Goal: Register for event/course

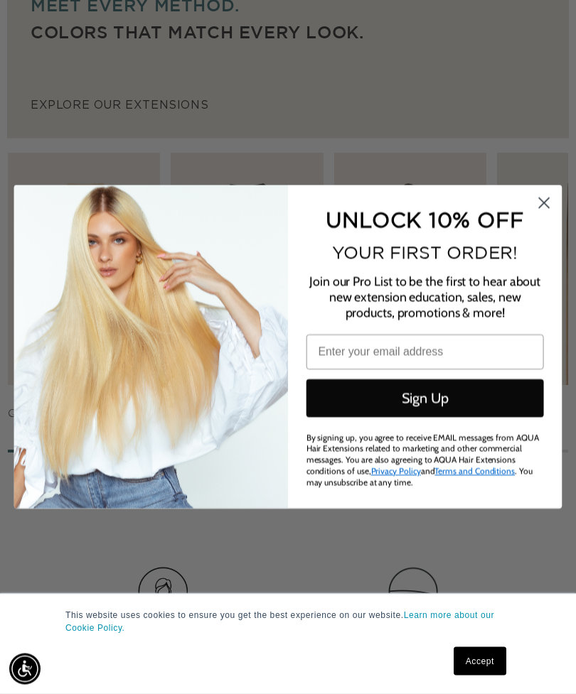
scroll to position [1016, 0]
click at [544, 215] on circle "Close dialog" at bounding box center [543, 203] width 23 height 23
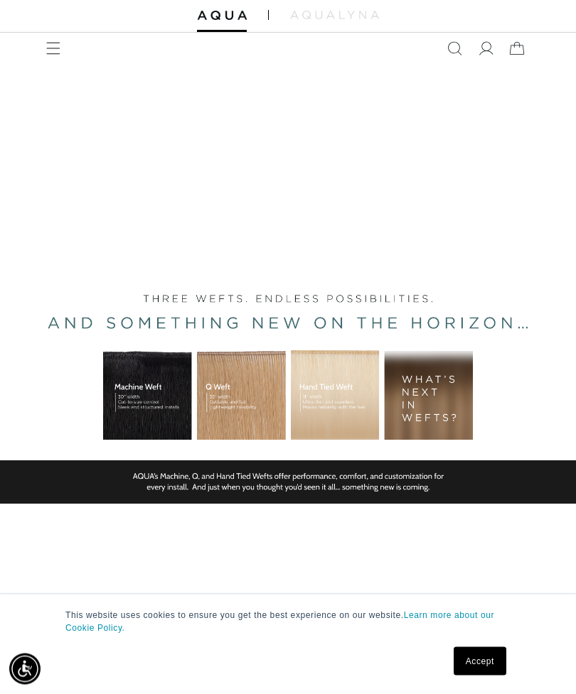
scroll to position [0, 0]
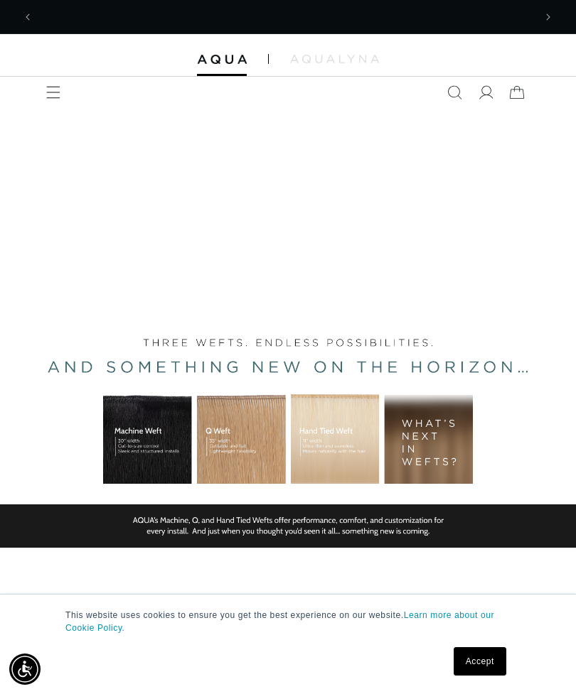
click at [67, 86] on span "Menu" at bounding box center [53, 92] width 31 height 31
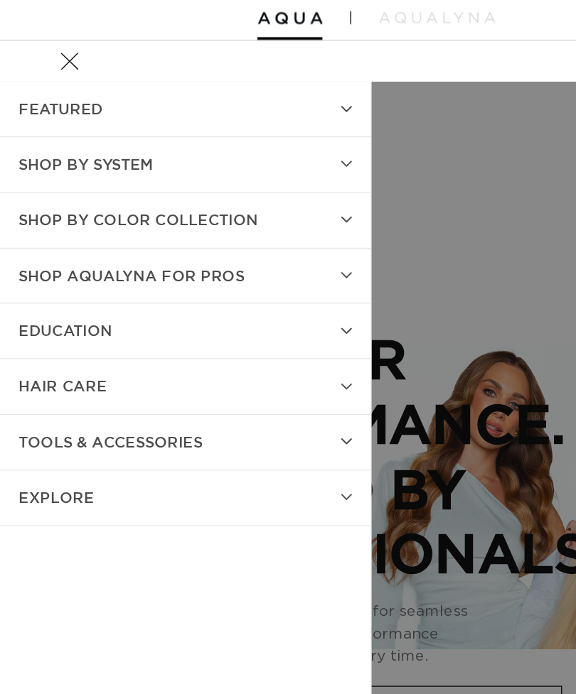
scroll to position [0, 500]
click at [178, 278] on summary "EDUCATION" at bounding box center [142, 299] width 284 height 42
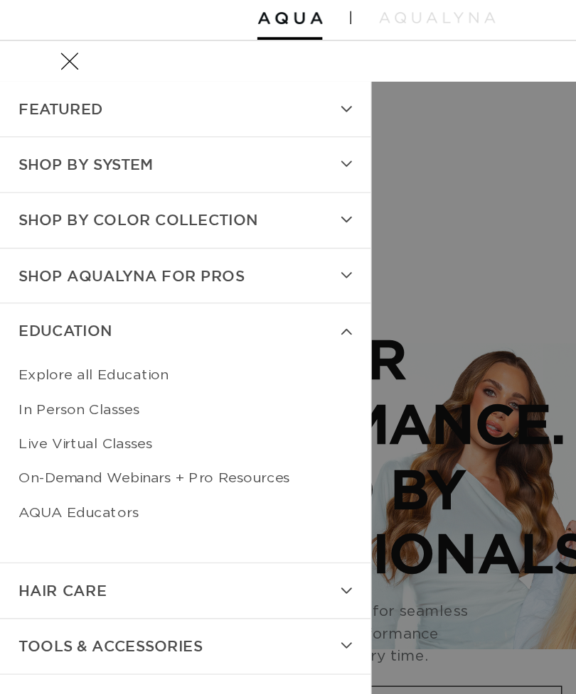
scroll to position [0, 1001]
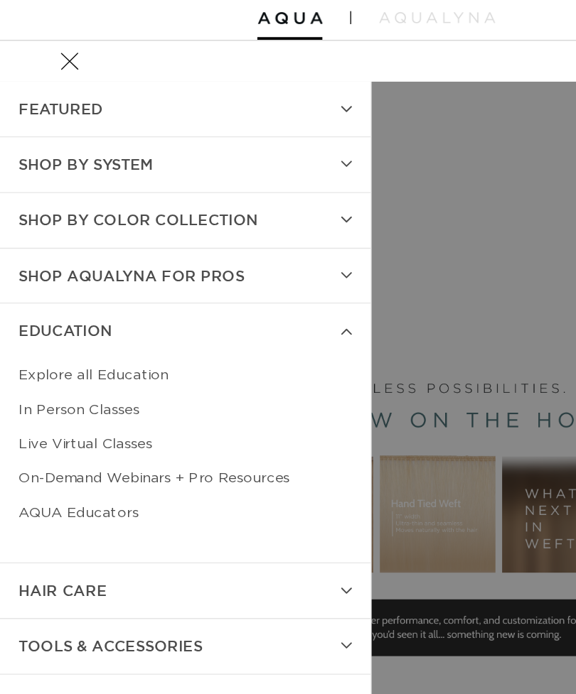
click at [85, 372] on link "Live Virtual Classes" at bounding box center [141, 385] width 255 height 26
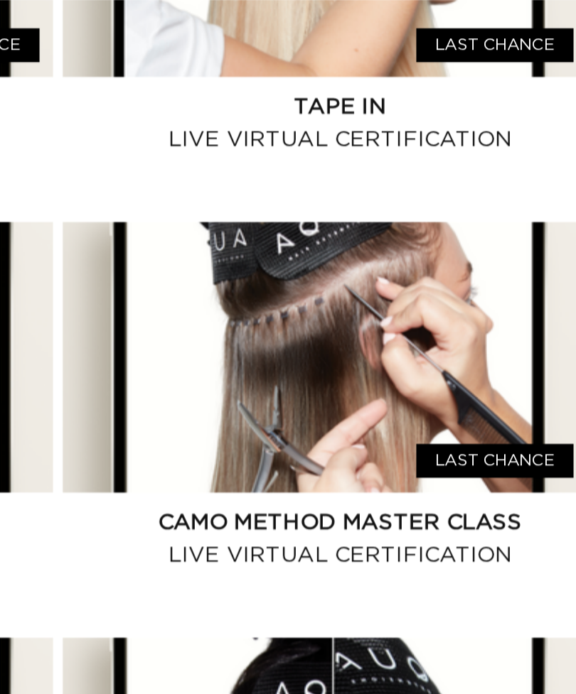
click at [304, 473] on link "CAMO Method Master Class Live Virtual Certification" at bounding box center [433, 490] width 259 height 34
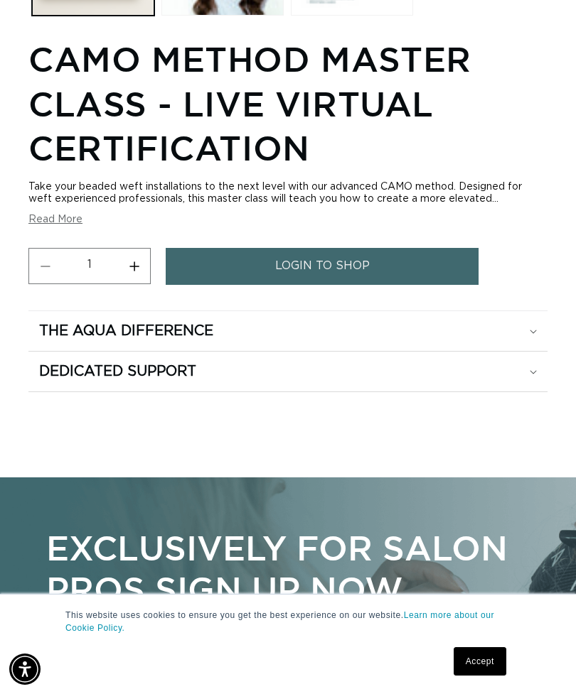
scroll to position [832, 0]
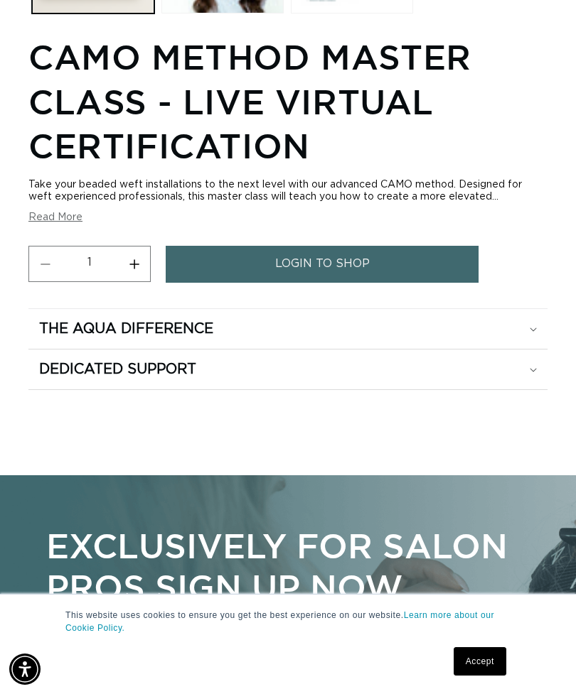
click at [508, 336] on div "The Aqua Difference" at bounding box center [288, 329] width 498 height 18
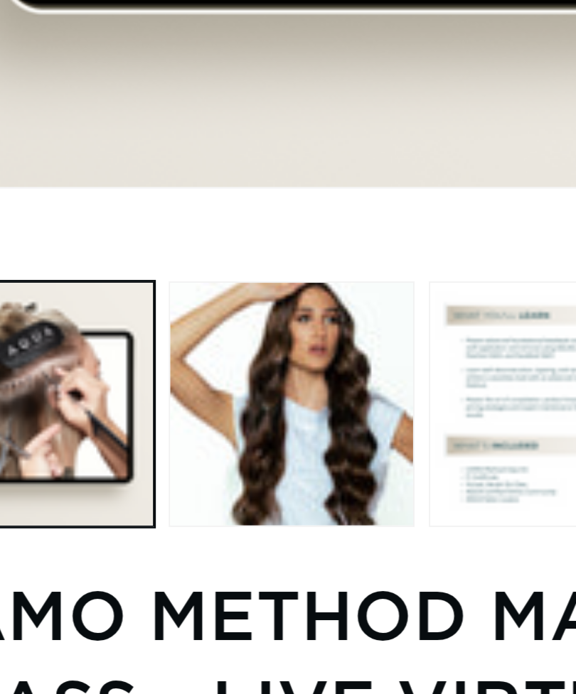
scroll to position [0, 500]
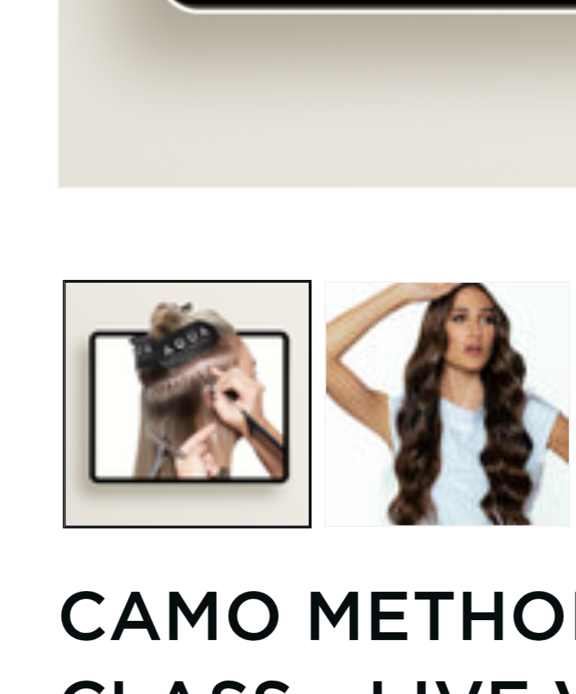
click at [91, 306] on h1 "CAMO Method Master Class - Live Virtual Certification" at bounding box center [287, 350] width 519 height 133
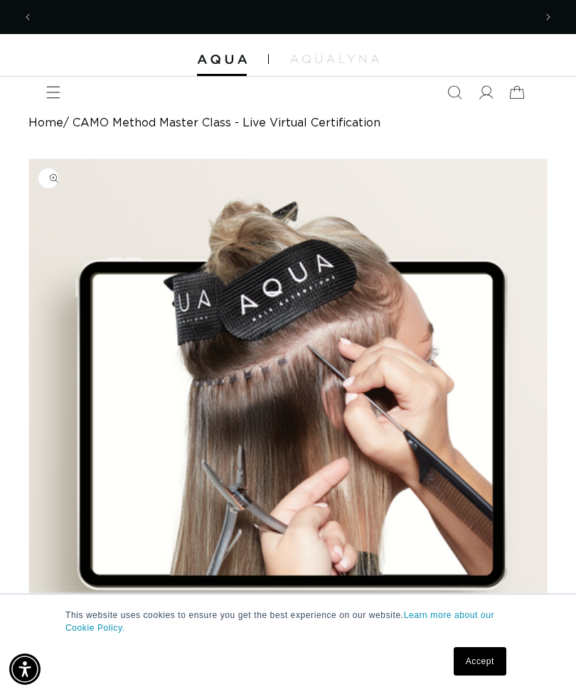
scroll to position [0, 1001]
click at [55, 96] on icon "Menu" at bounding box center [53, 92] width 14 height 14
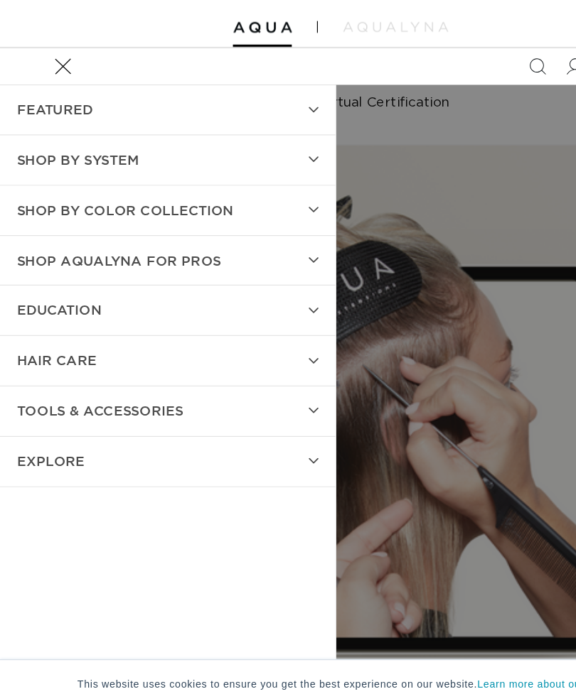
scroll to position [0, 0]
click at [256, 363] on summary "TOOLS & ACCESSORIES" at bounding box center [142, 384] width 284 height 42
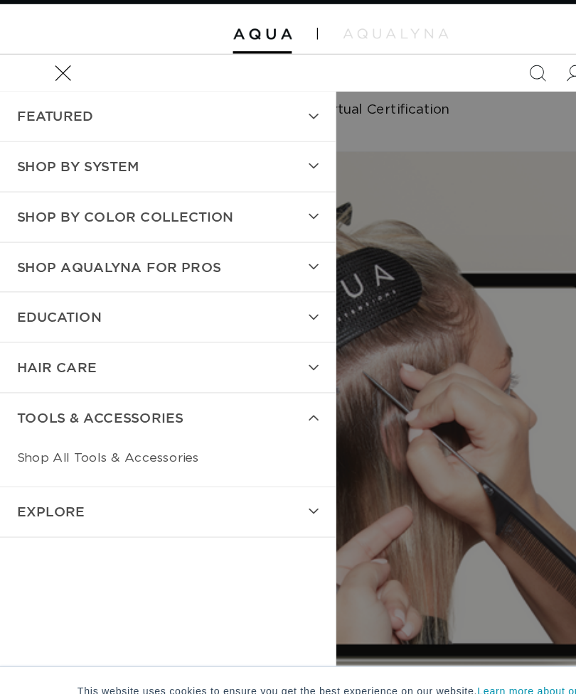
click at [261, 278] on summary "EDUCATION" at bounding box center [142, 299] width 284 height 42
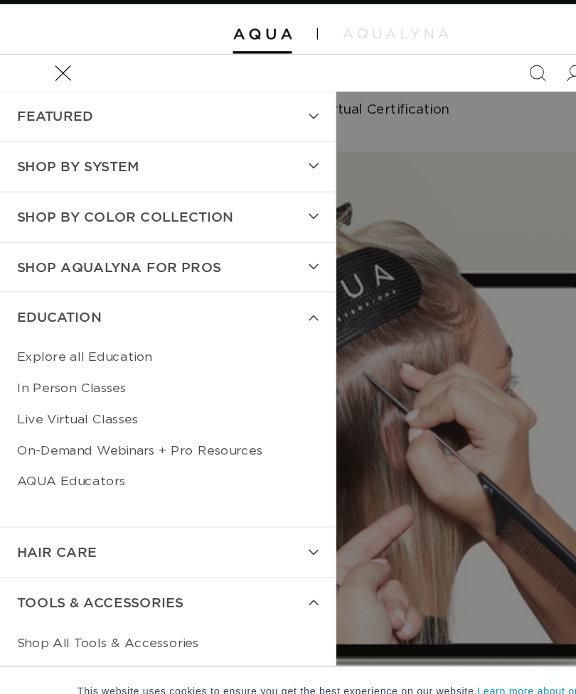
scroll to position [0, 0]
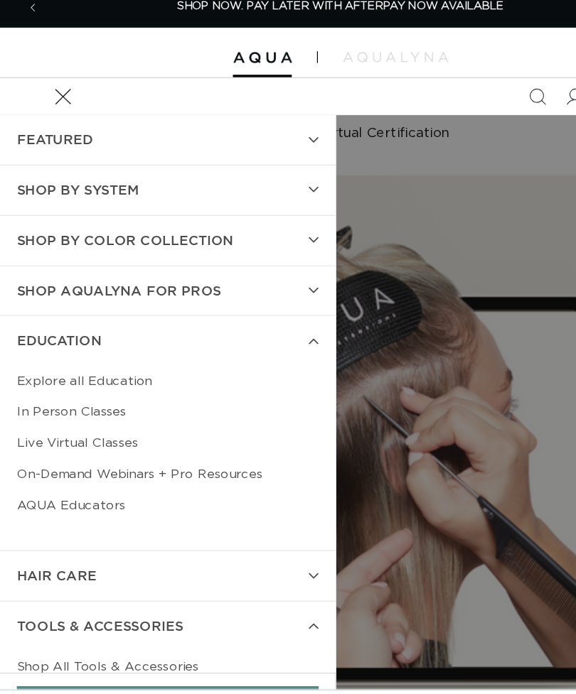
click at [66, 425] on link "AQUA Educators" at bounding box center [141, 438] width 255 height 26
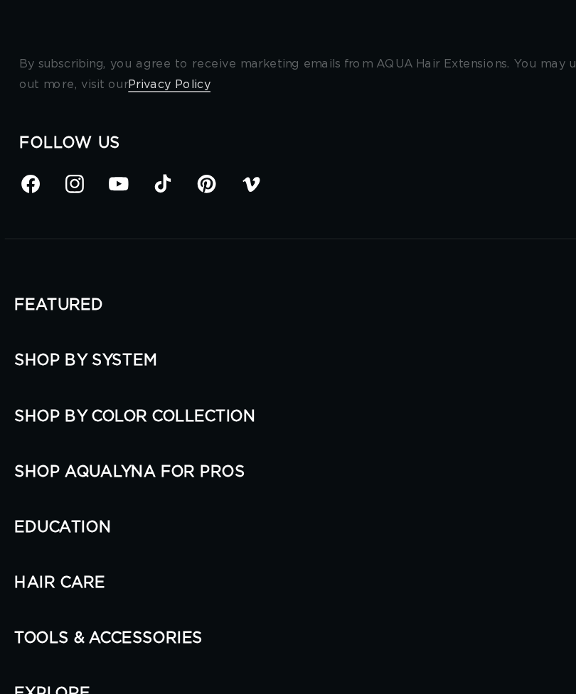
scroll to position [0, 500]
click at [62, 190] on icon at bounding box center [55, 187] width 14 height 14
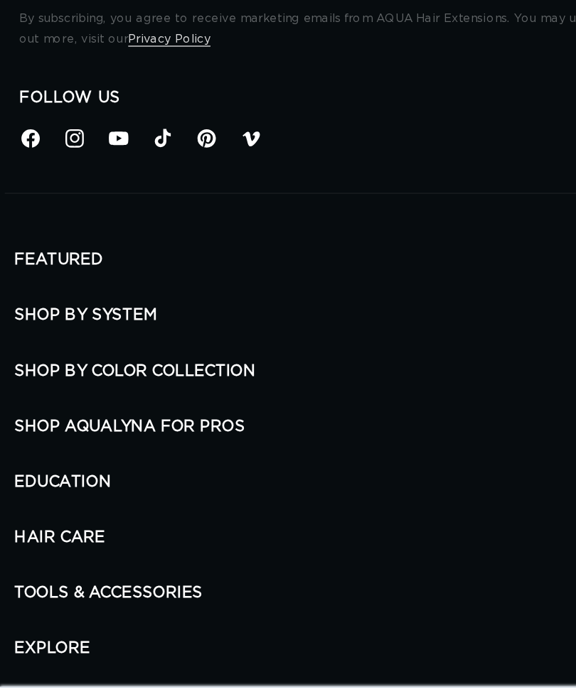
scroll to position [3393, 0]
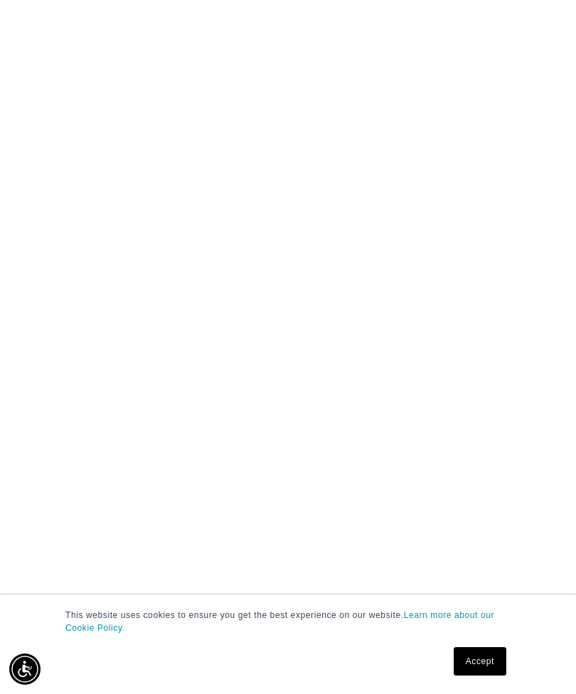
scroll to position [1739, 0]
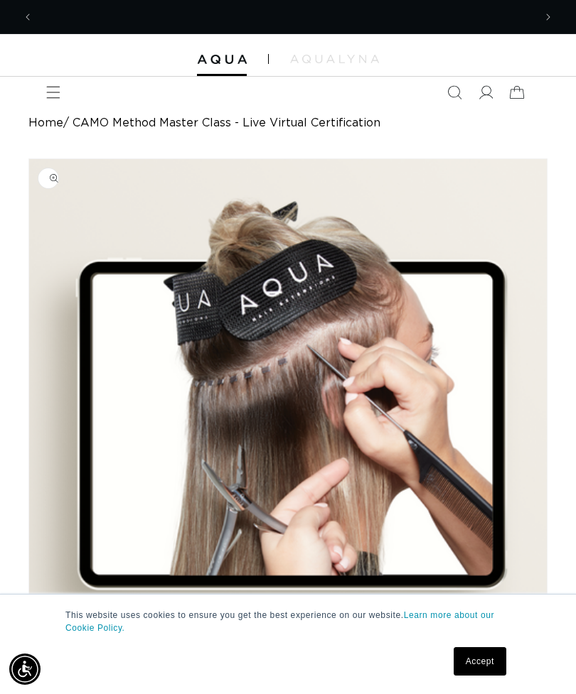
click at [51, 92] on icon "Menu" at bounding box center [54, 93] width 14 height 12
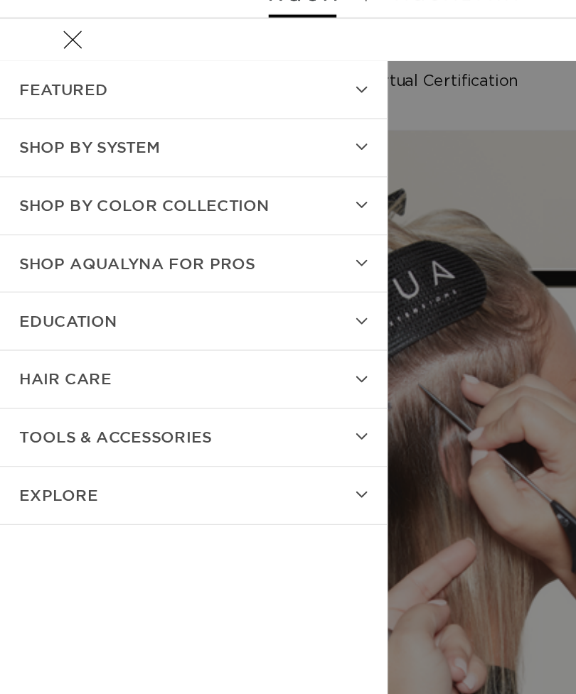
scroll to position [0, 500]
click at [259, 278] on summary "EDUCATION" at bounding box center [142, 299] width 284 height 42
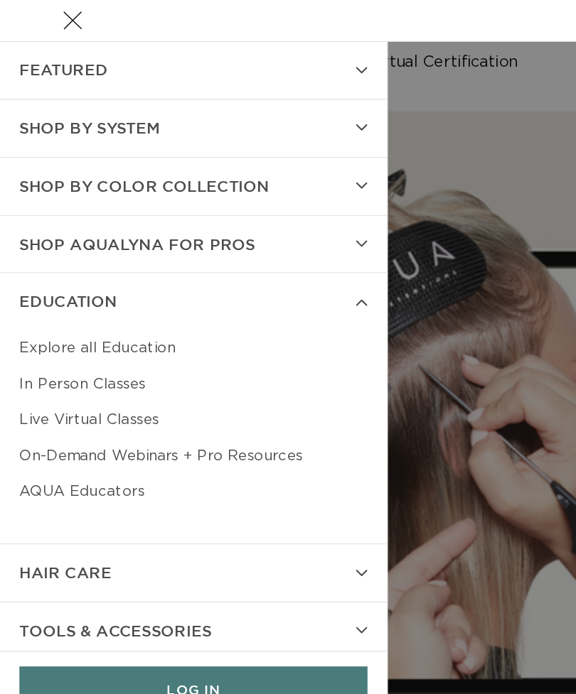
scroll to position [0, 1001]
